Goal: Information Seeking & Learning: Understand process/instructions

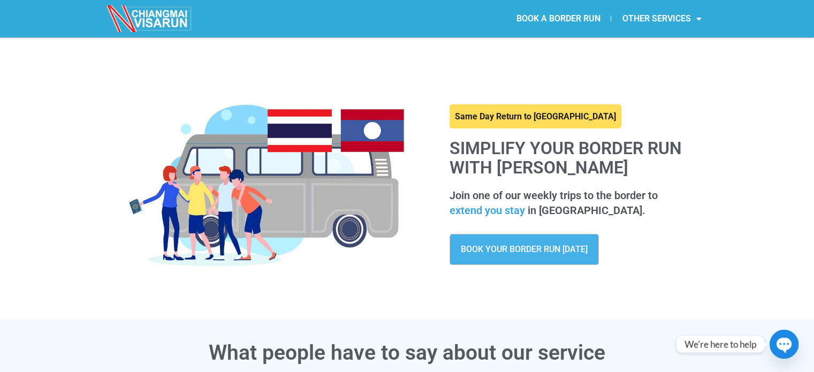
click at [490, 119] on link at bounding box center [536, 116] width 172 height 25
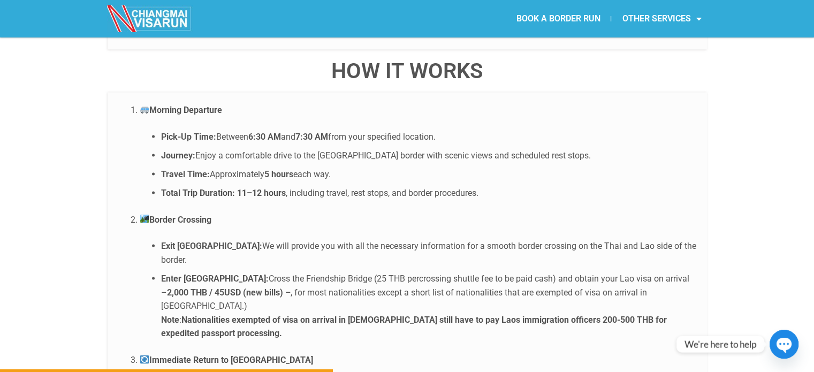
scroll to position [2038, 0]
drag, startPoint x: 351, startPoint y: 231, endPoint x: 249, endPoint y: 233, distance: 101.2
click at [249, 272] on li "Enter Laos: Cross the Friendship Bridge (25 THB percrossing shuttle fee to be p…" at bounding box center [428, 306] width 535 height 69
drag, startPoint x: 249, startPoint y: 233, endPoint x: 662, endPoint y: 246, distance: 412.4
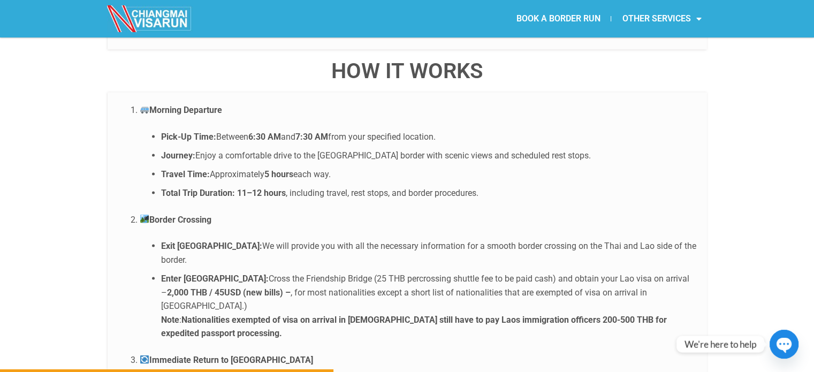
click at [662, 272] on li "Enter Laos: Cross the Friendship Bridge (25 THB percrossing shuttle fee to be p…" at bounding box center [428, 306] width 535 height 69
drag, startPoint x: 326, startPoint y: 267, endPoint x: 401, endPoint y: 269, distance: 75.5
click at [401, 272] on li "Enter Laos: Cross the Friendship Bridge (25 THB percrossing shuttle fee to be p…" at bounding box center [428, 306] width 535 height 69
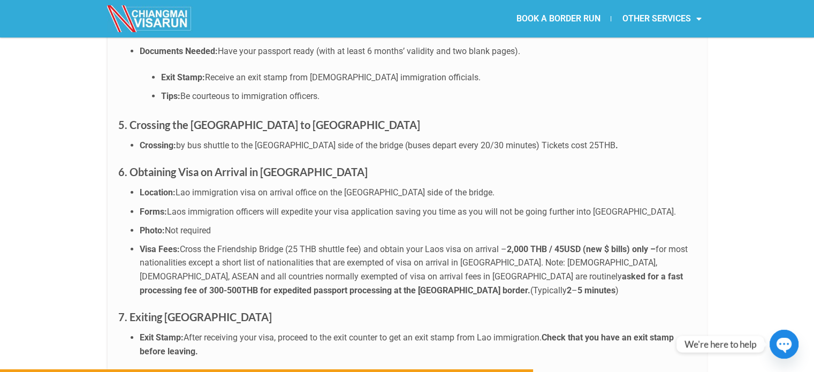
scroll to position [3259, 0]
click at [401, 269] on div "Prepare for an efficient and well-organized day as you complete your visa run. …" at bounding box center [408, 206] width 600 height 1243
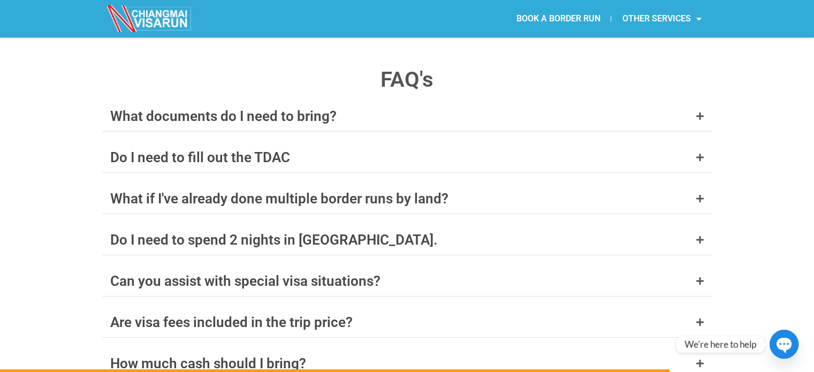
scroll to position [4081, 0]
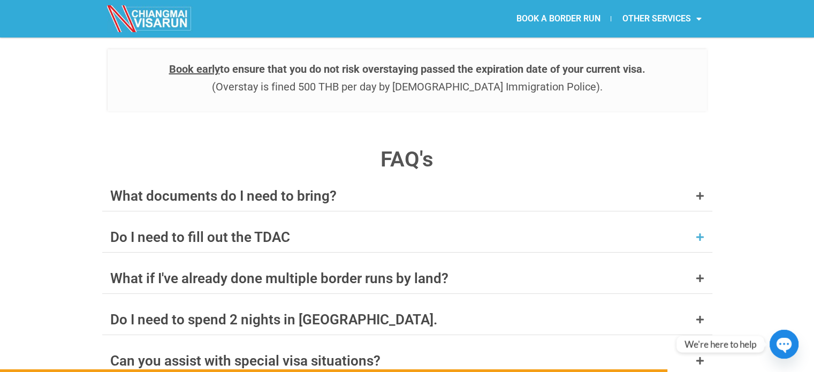
click at [433, 222] on div "Do I need to fill out the TDAC" at bounding box center [407, 237] width 610 height 30
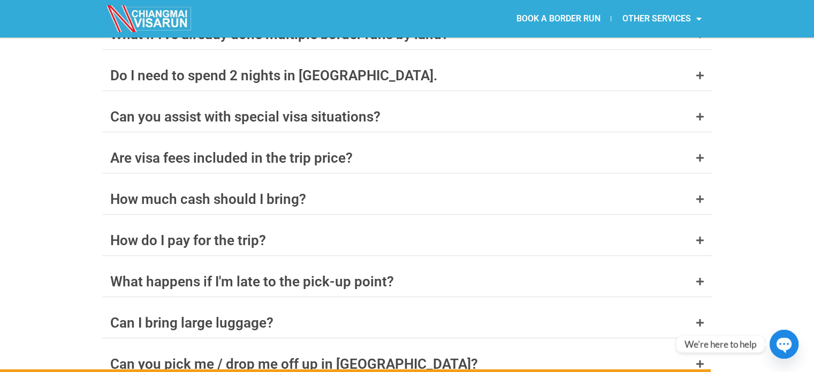
scroll to position [4523, 0]
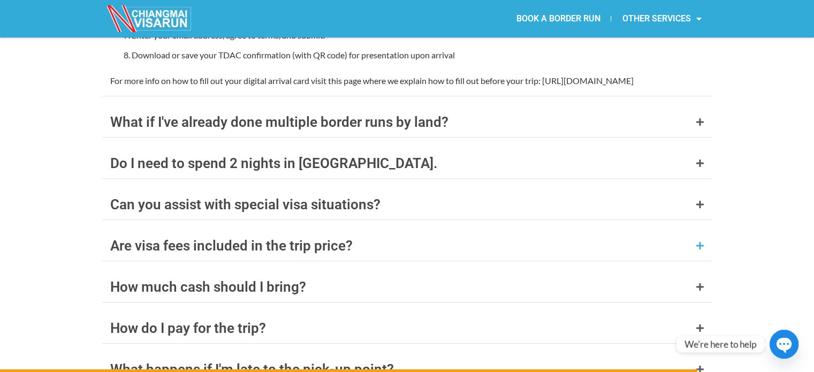
click at [692, 231] on div "Are visa fees included in the trip price?" at bounding box center [407, 246] width 610 height 30
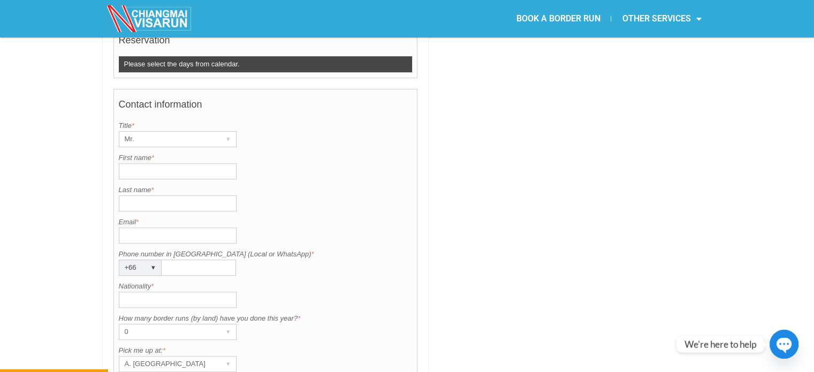
scroll to position [615, 0]
